Goal: Task Accomplishment & Management: Complete application form

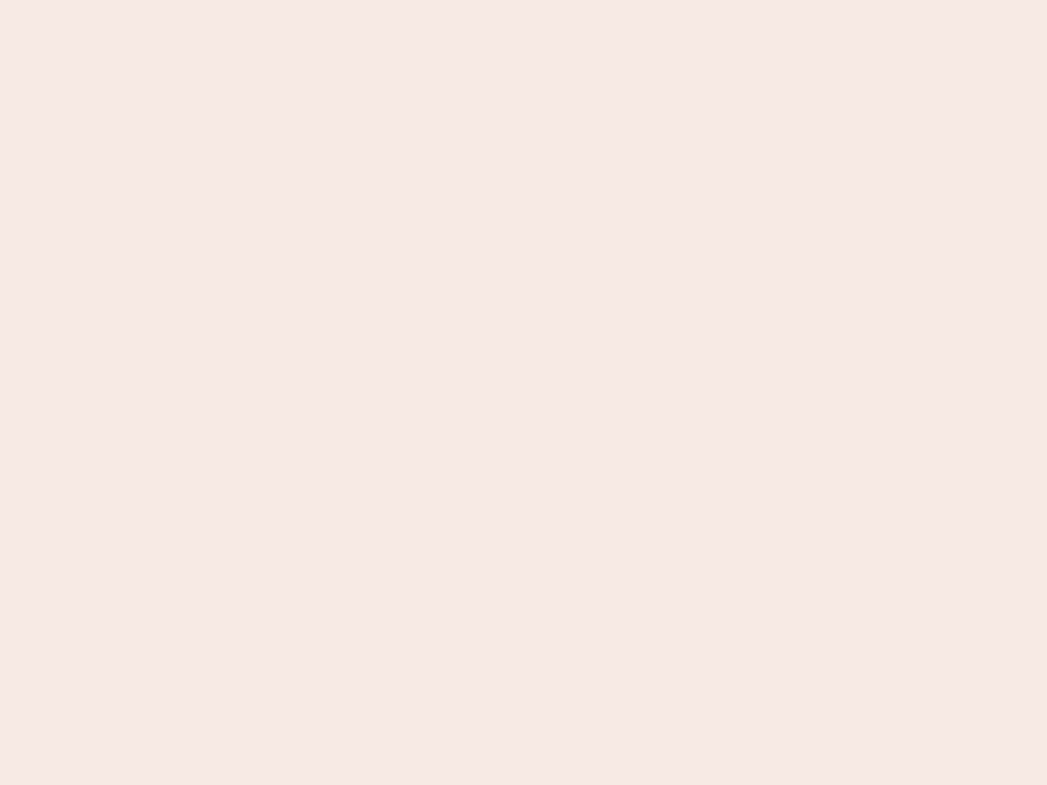
click at [524, 393] on nb-app "Almost there Thank you for registering for Newbook. Your account is under revie…" at bounding box center [523, 392] width 1047 height 785
click at [524, 0] on nb-app "Almost there Thank you for registering for Newbook. Your account is under revie…" at bounding box center [523, 392] width 1047 height 785
click at [560, 0] on nb-app "Almost there Thank you for registering for Newbook. Your account is under revie…" at bounding box center [523, 392] width 1047 height 785
click at [524, 393] on nb-app "Almost there Thank you for registering for Newbook. Your account is under revie…" at bounding box center [523, 392] width 1047 height 785
click at [524, 0] on nb-app "Almost there Thank you for registering for Newbook. Your account is under revie…" at bounding box center [523, 392] width 1047 height 785
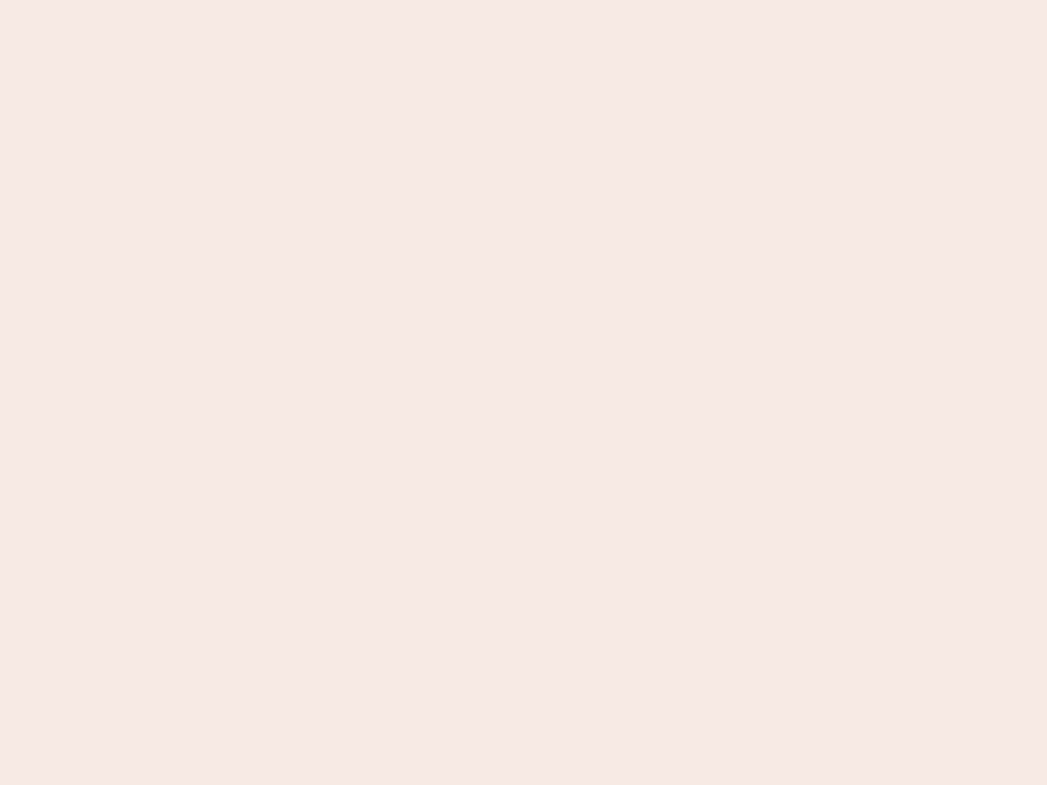
click at [366, 0] on nb-app "Almost there Thank you for registering for Newbook. Your account is under revie…" at bounding box center [523, 392] width 1047 height 785
click at [524, 393] on nb-app "Almost there Thank you for registering for Newbook. Your account is under revie…" at bounding box center [523, 392] width 1047 height 785
click at [524, 0] on nb-app "Almost there Thank you for registering for Newbook. Your account is under revie…" at bounding box center [523, 392] width 1047 height 785
click at [366, 0] on nb-app "Almost there Thank you for registering for Newbook. Your account is under revie…" at bounding box center [523, 392] width 1047 height 785
click at [524, 393] on nb-app "Almost there Thank you for registering for Newbook. Your account is under revie…" at bounding box center [523, 392] width 1047 height 785
